Goal: Task Accomplishment & Management: Complete application form

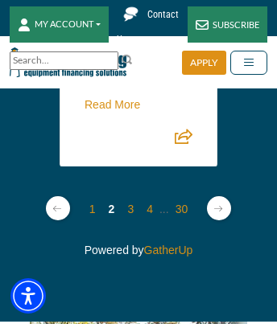
scroll to position [3751, 0]
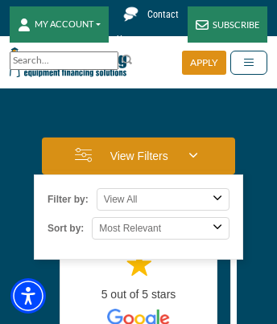
scroll to position [11992, 0]
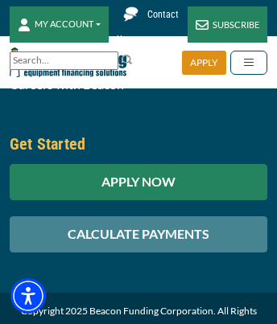
click at [138, 200] on div "APPLY NOW" at bounding box center [138, 182] width 257 height 36
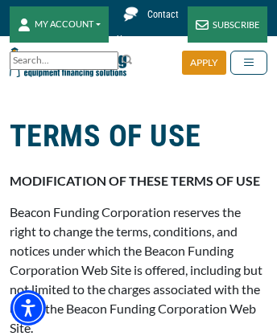
click at [227, 24] on div "SUBSCRIBE" at bounding box center [227, 24] width 80 height 36
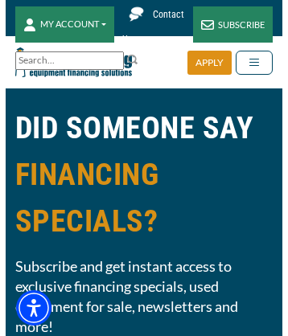
scroll to position [4166, 0]
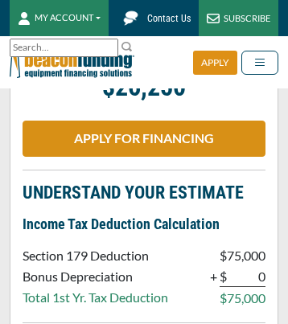
scroll to position [2979, 0]
